Goal: Transaction & Acquisition: Purchase product/service

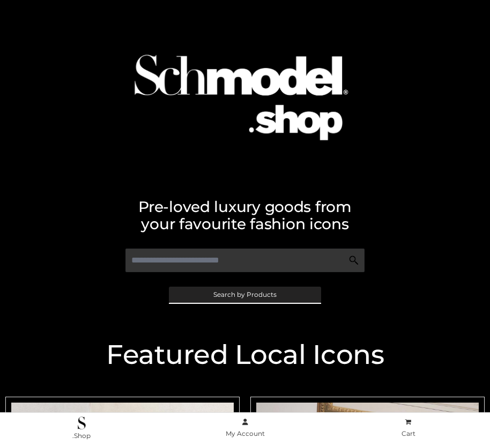
click at [245, 294] on span "Search by Products" at bounding box center [245, 294] width 63 height 6
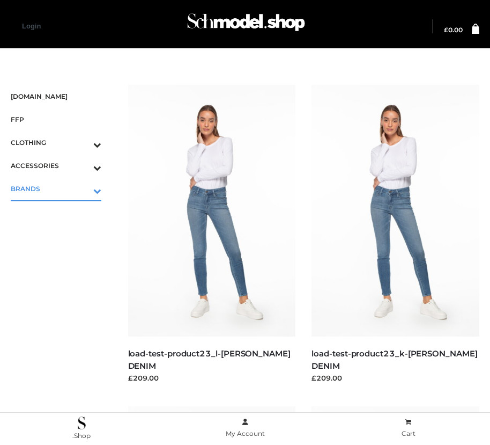
click at [82, 188] on icon "Toggle Submenu" at bounding box center [41, 191] width 120 height 12
click at [61, 211] on span "OPP SWIMWEAR" at bounding box center [61, 212] width 80 height 12
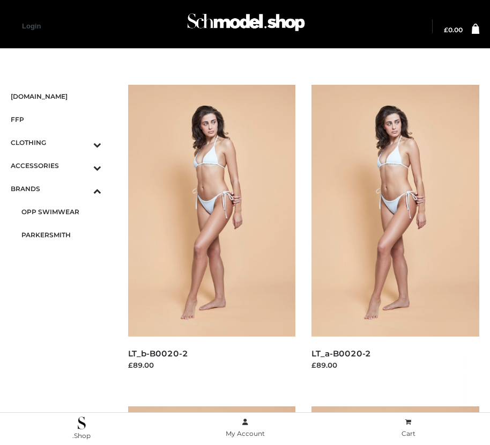
scroll to position [1547, 0]
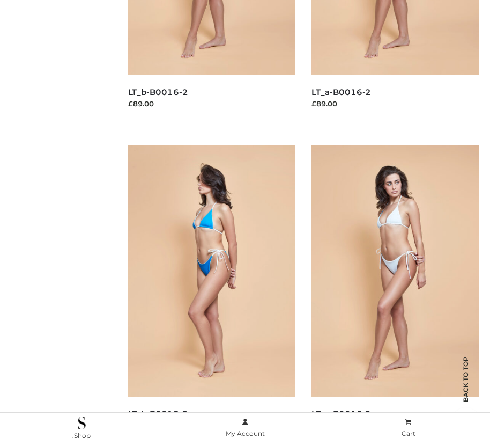
click at [211, 295] on img at bounding box center [212, 271] width 168 height 252
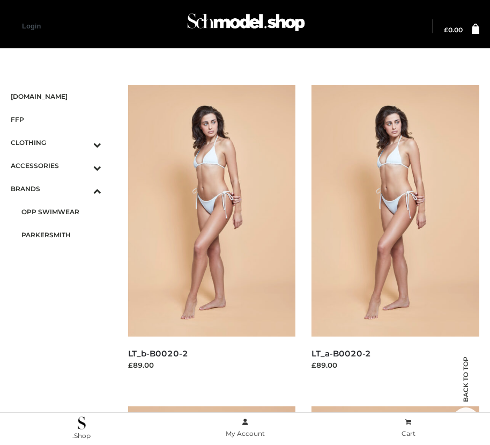
scroll to position [905, 0]
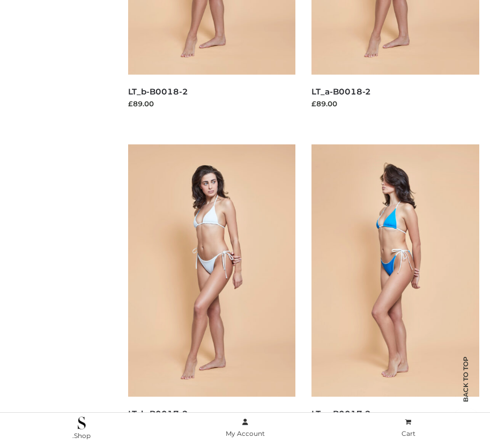
click at [395, 294] on img at bounding box center [396, 270] width 168 height 252
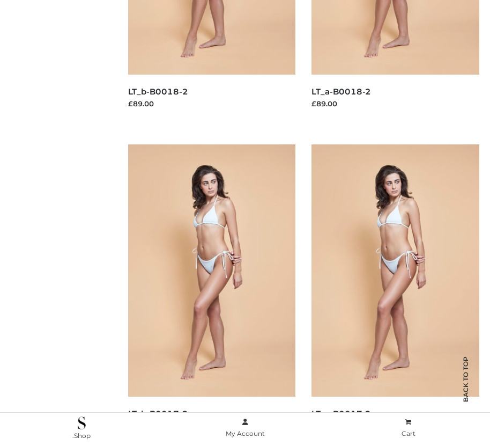
scroll to position [0, 0]
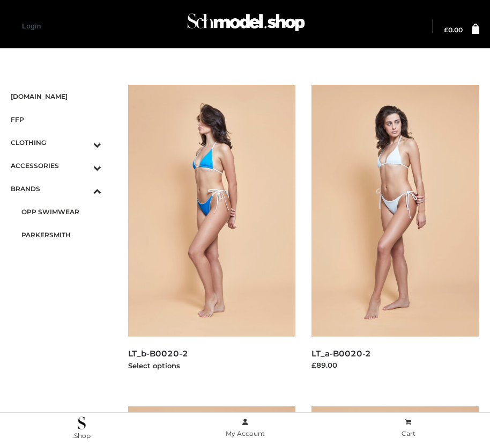
click at [211, 234] on img at bounding box center [212, 211] width 168 height 252
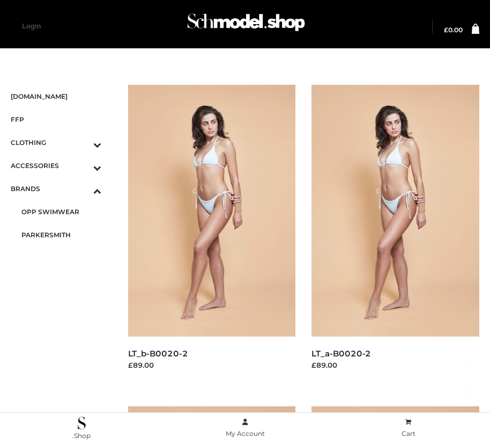
scroll to position [583, 0]
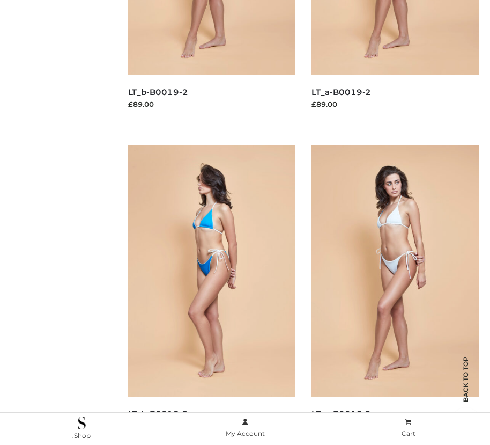
click at [211, 295] on img at bounding box center [212, 271] width 168 height 252
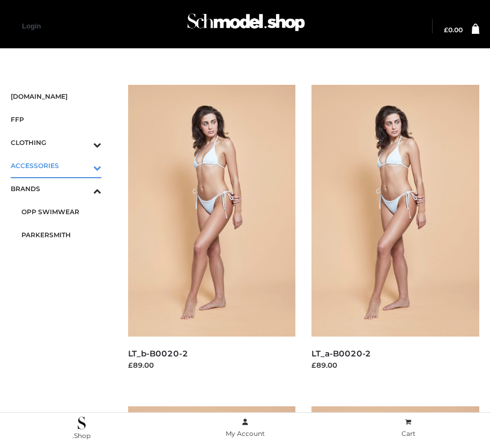
click at [82, 165] on icon "Toggle Submenu" at bounding box center [41, 168] width 120 height 12
click at [61, 188] on span "BAGS" at bounding box center [61, 188] width 80 height 12
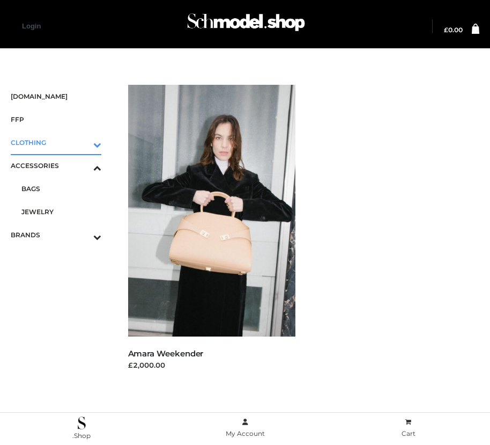
click at [82, 142] on icon "Toggle Submenu" at bounding box center [41, 144] width 120 height 12
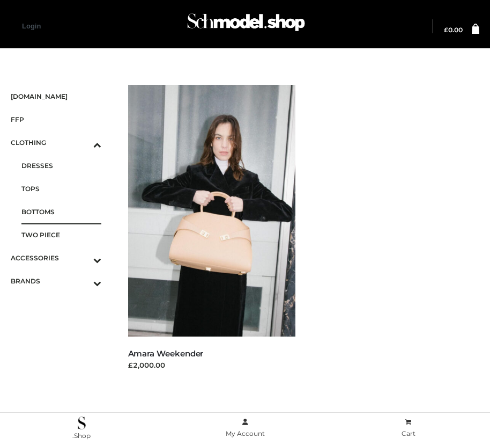
click at [61, 211] on span "BOTTOMS" at bounding box center [61, 212] width 80 height 12
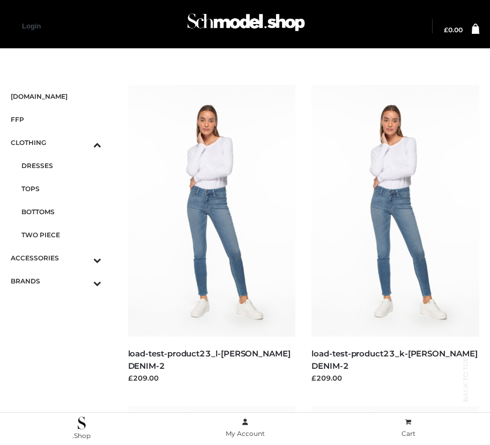
scroll to position [1226, 0]
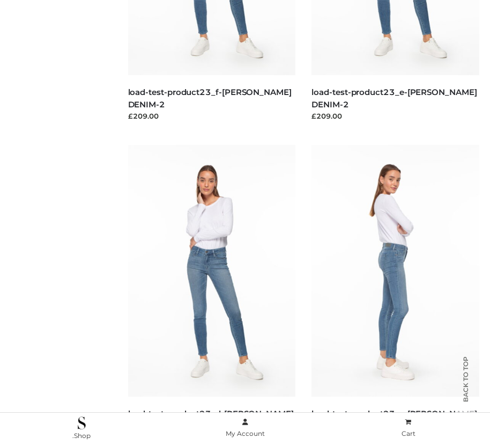
click at [395, 295] on img at bounding box center [396, 271] width 168 height 252
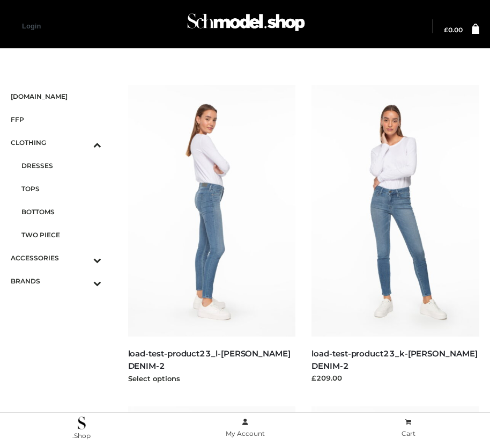
click at [211, 234] on img at bounding box center [212, 211] width 168 height 252
